Goal: Check status: Check status

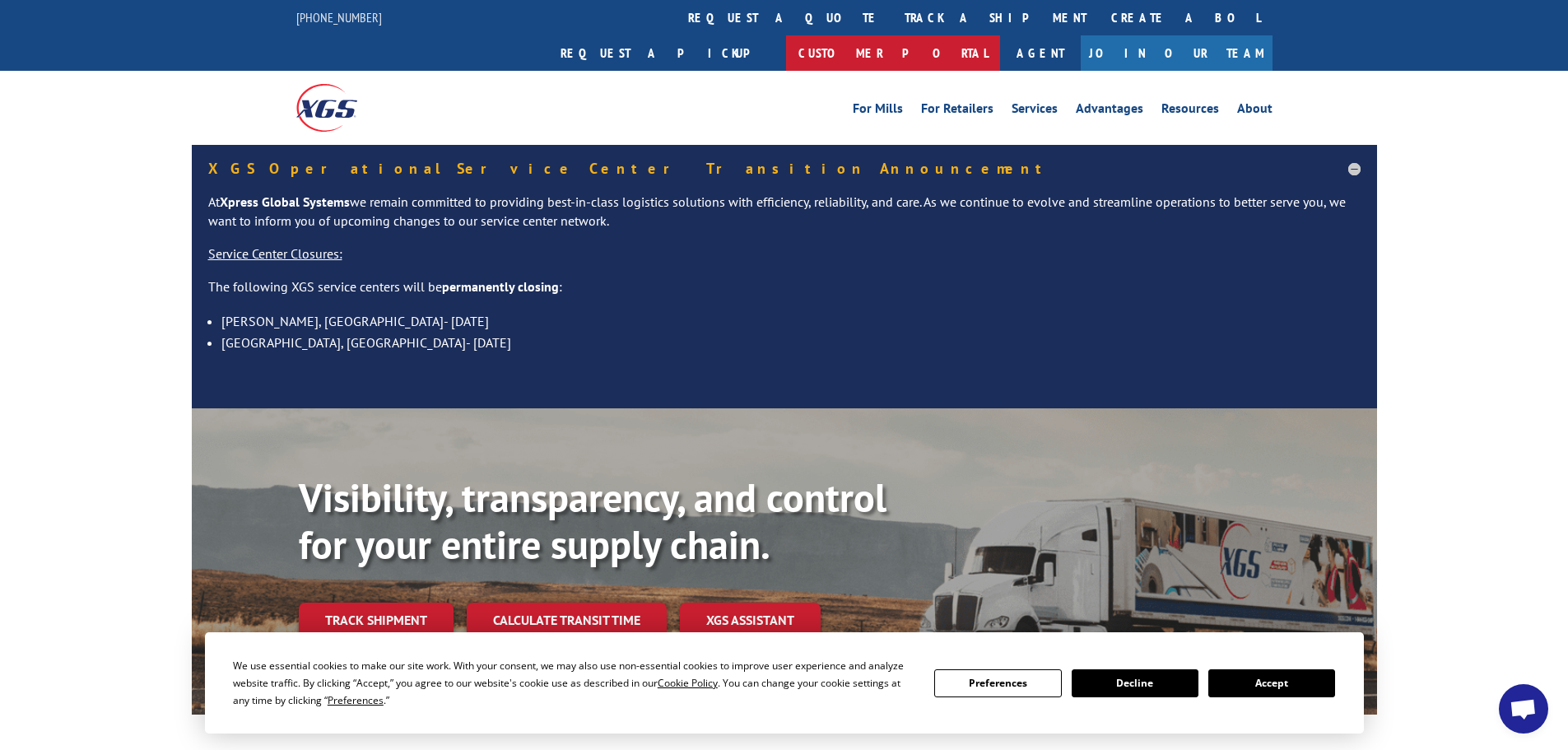
click at [1000, 35] on link "Customer Portal" at bounding box center [893, 53] width 214 height 35
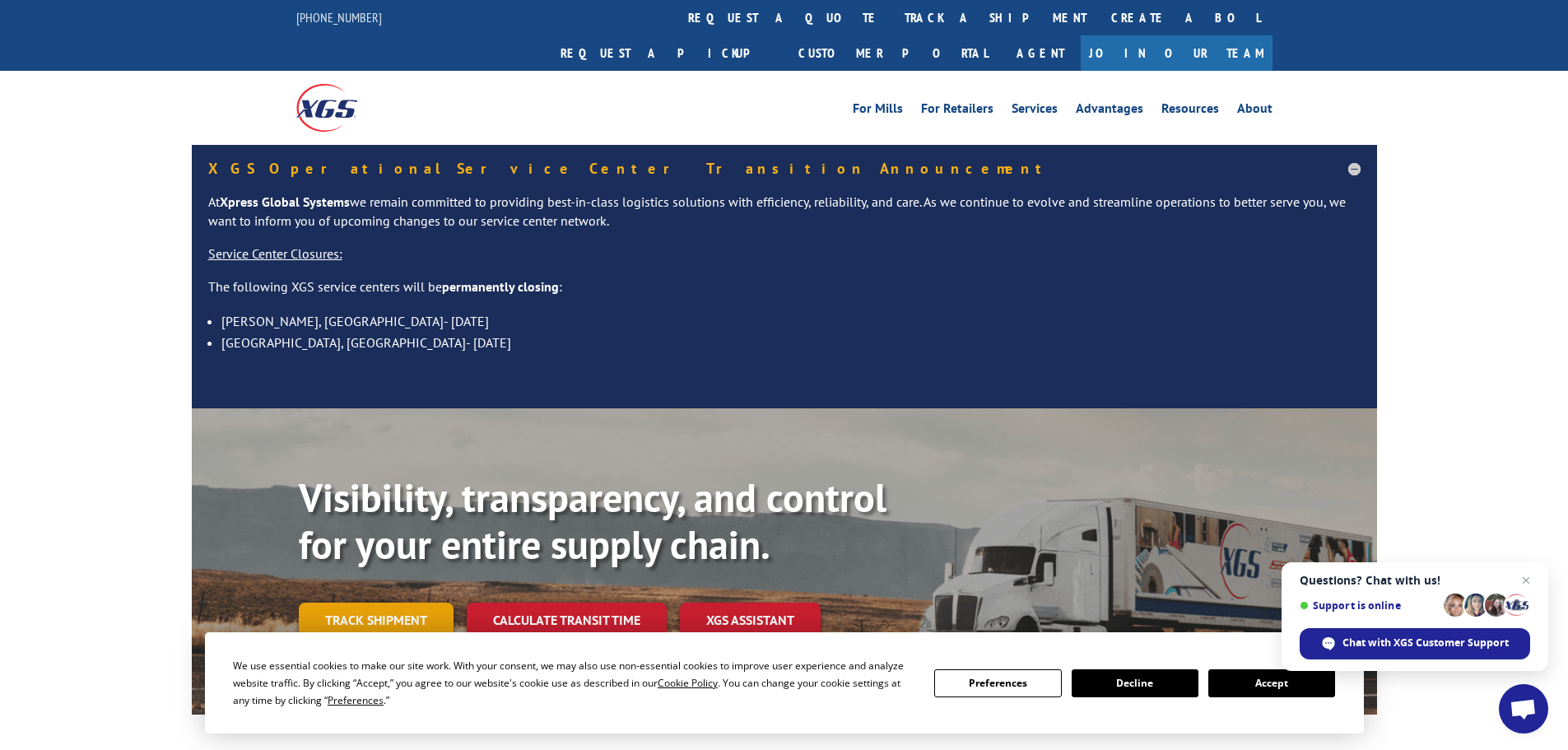
click at [435, 603] on link "Track shipment" at bounding box center [376, 619] width 155 height 34
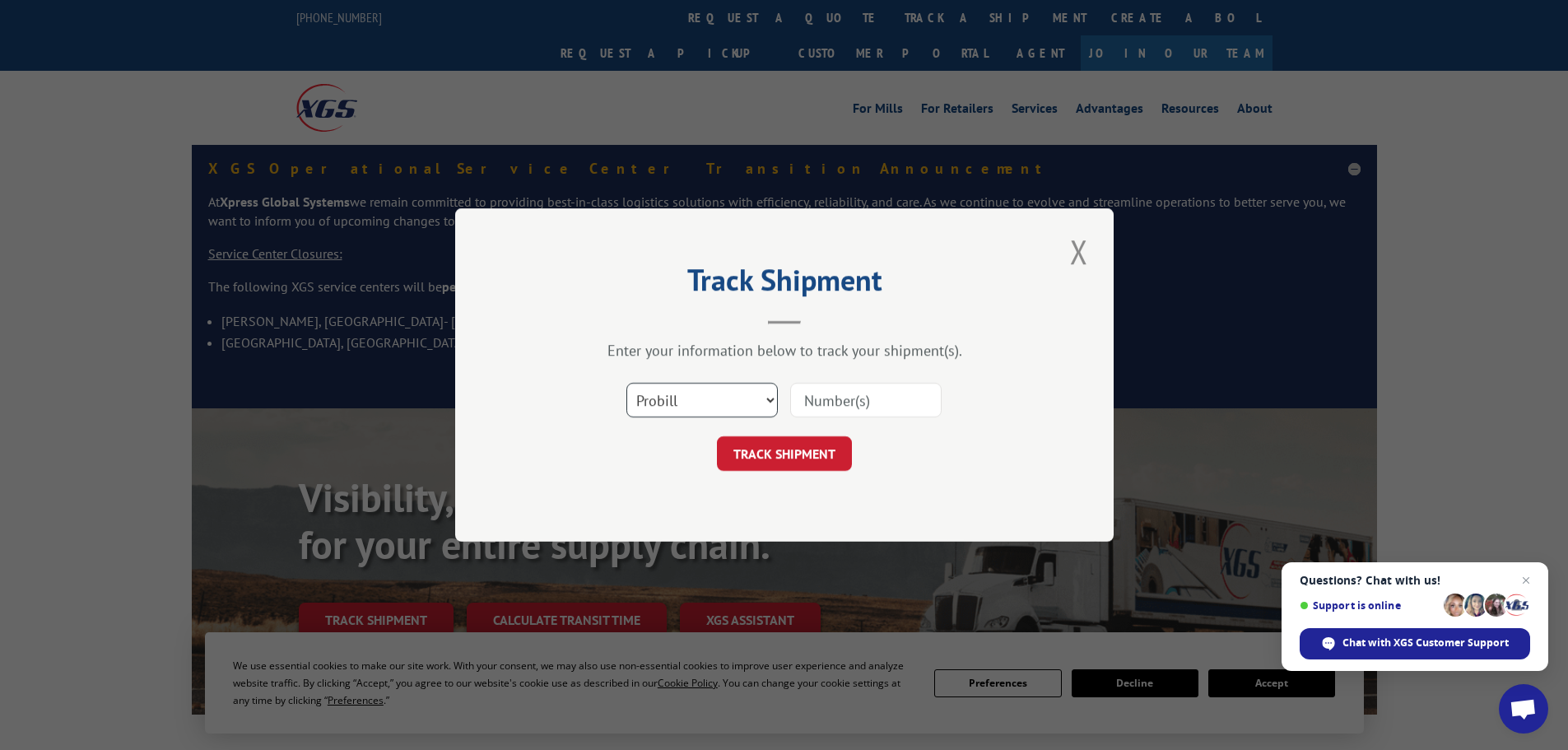
click at [689, 394] on select "Select category... Probill BOL PO" at bounding box center [702, 400] width 151 height 34
select select "po"
click at [627, 383] on select "Select category... Probill BOL PO" at bounding box center [702, 400] width 151 height 34
click at [849, 400] on input at bounding box center [866, 400] width 151 height 34
paste input "54512594"
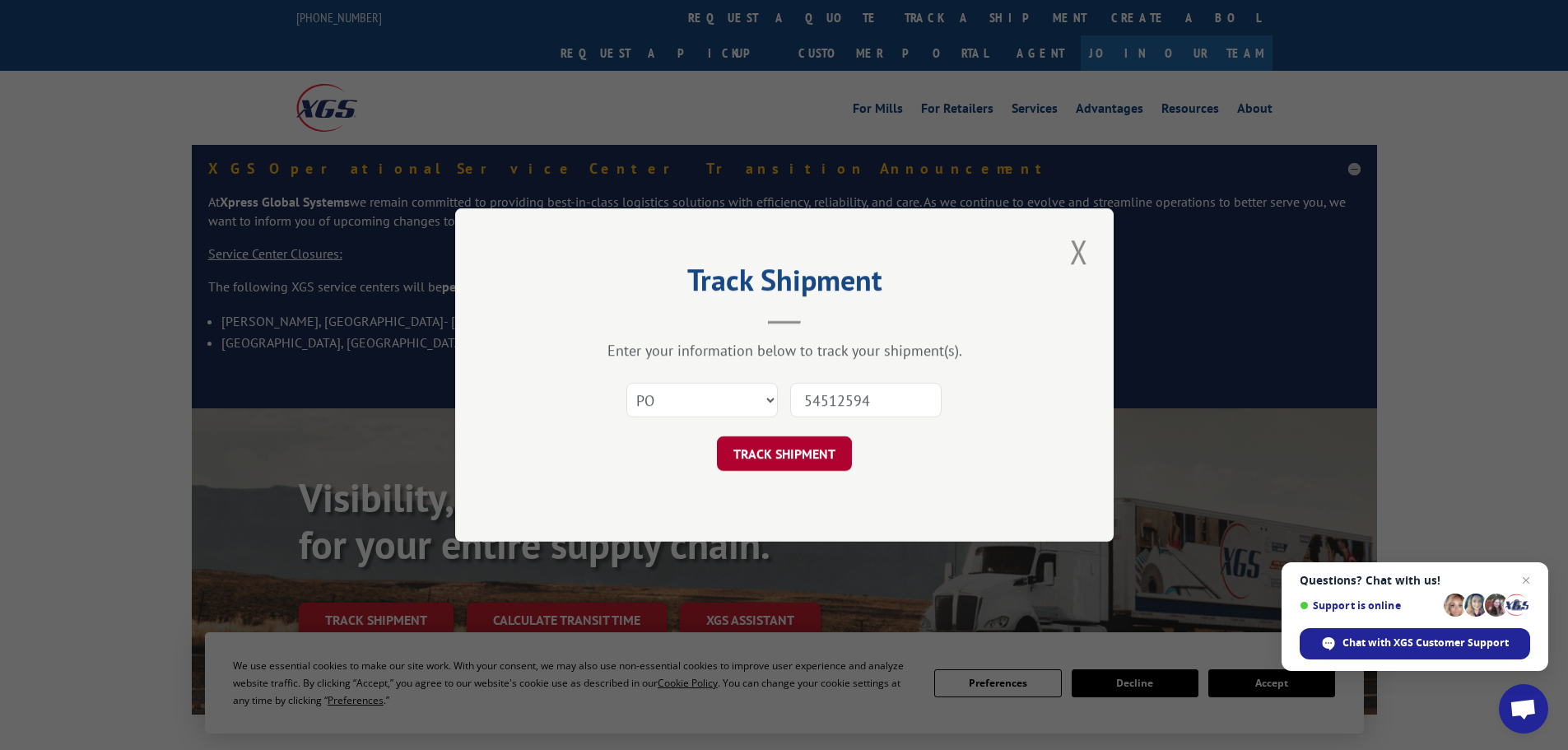
type input "54512594"
click at [775, 452] on button "TRACK SHIPMENT" at bounding box center [784, 453] width 135 height 34
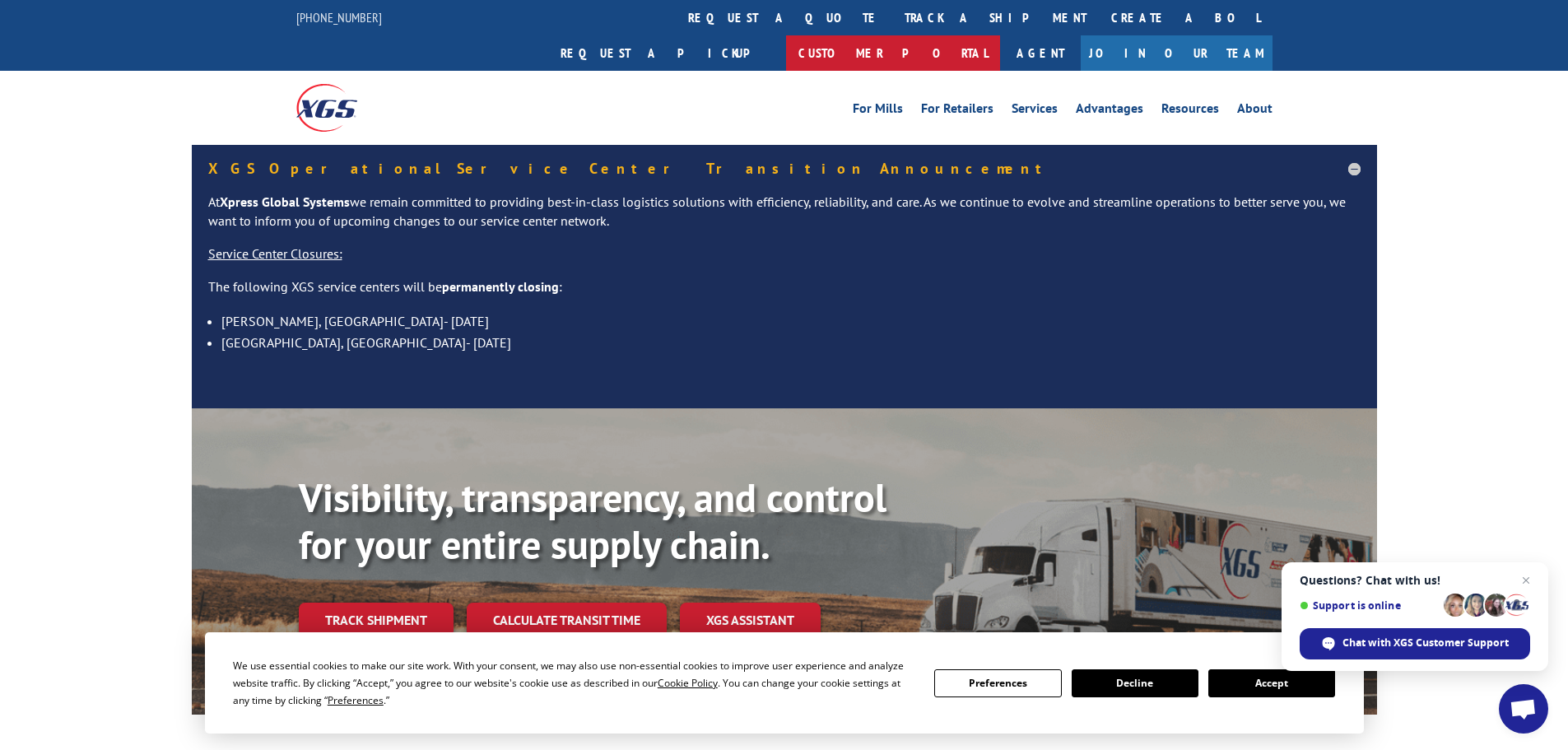
click at [1000, 35] on link "Customer Portal" at bounding box center [893, 53] width 214 height 35
